Goal: Navigation & Orientation: Find specific page/section

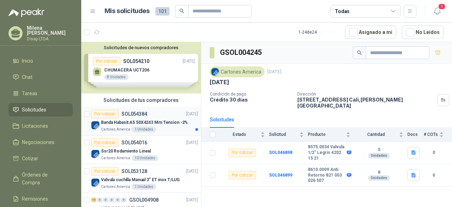
click at [165, 122] on p "Banda Habasit A5 50X4243 Mm Tension -2%" at bounding box center [144, 122] width 87 height 7
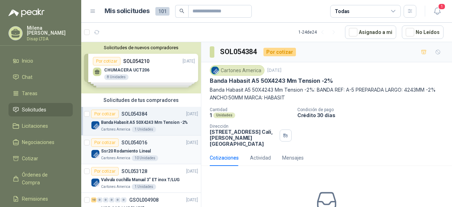
click at [166, 147] on div "Ssr20 Rodamiento Lineal" at bounding box center [149, 151] width 97 height 8
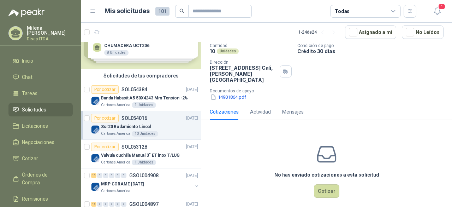
scroll to position [35, 0]
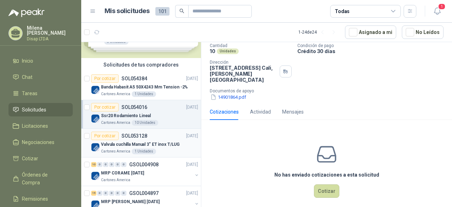
click at [163, 147] on div "Valvula cuchilla Manual 3" ET inox T/LUG" at bounding box center [149, 144] width 97 height 8
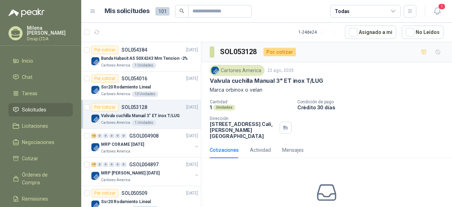
scroll to position [71, 0]
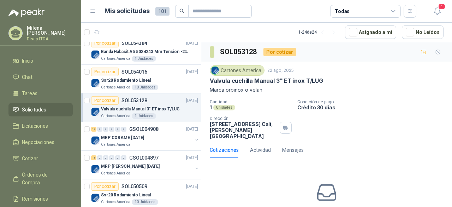
click at [163, 146] on div "Cartones America" at bounding box center [147, 145] width 92 height 6
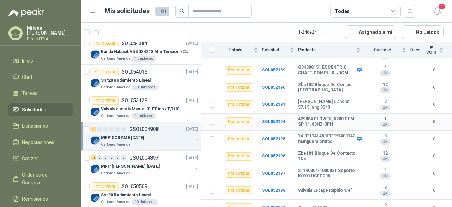
scroll to position [106, 0]
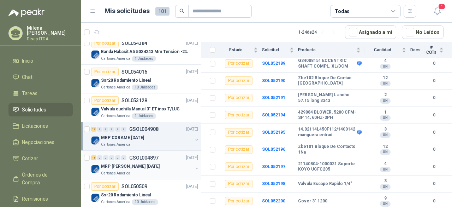
click at [161, 157] on div "19 0 0 0 0 0 GSOL004897 [DATE]" at bounding box center [145, 157] width 109 height 8
